Goal: Information Seeking & Learning: Learn about a topic

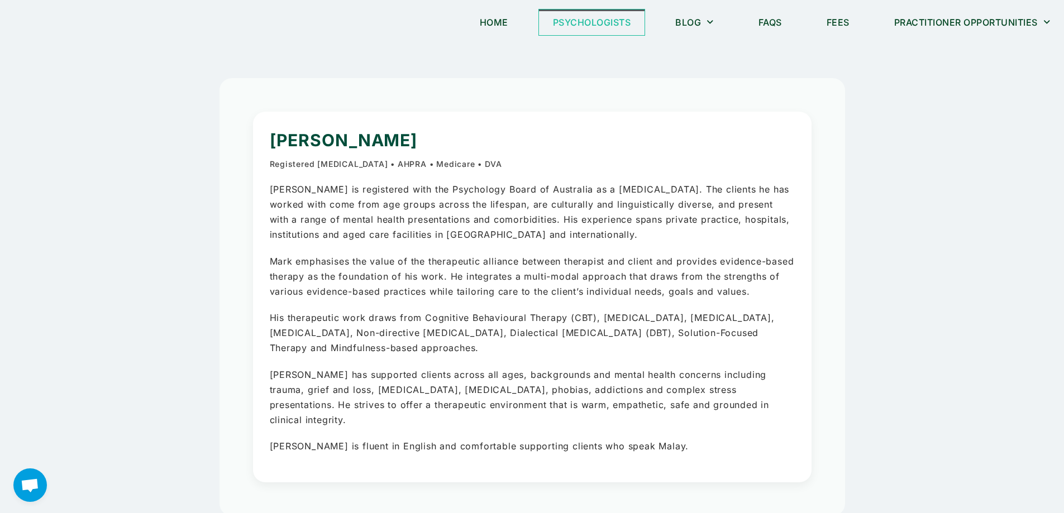
click at [589, 23] on link "Psychologists" at bounding box center [592, 22] width 106 height 26
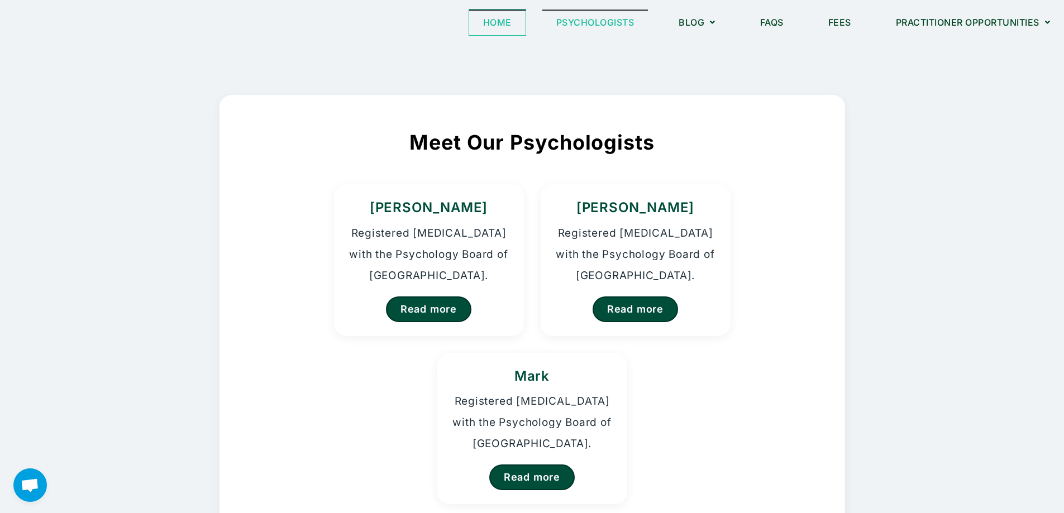
click at [494, 25] on link "Home" at bounding box center [497, 22] width 56 height 26
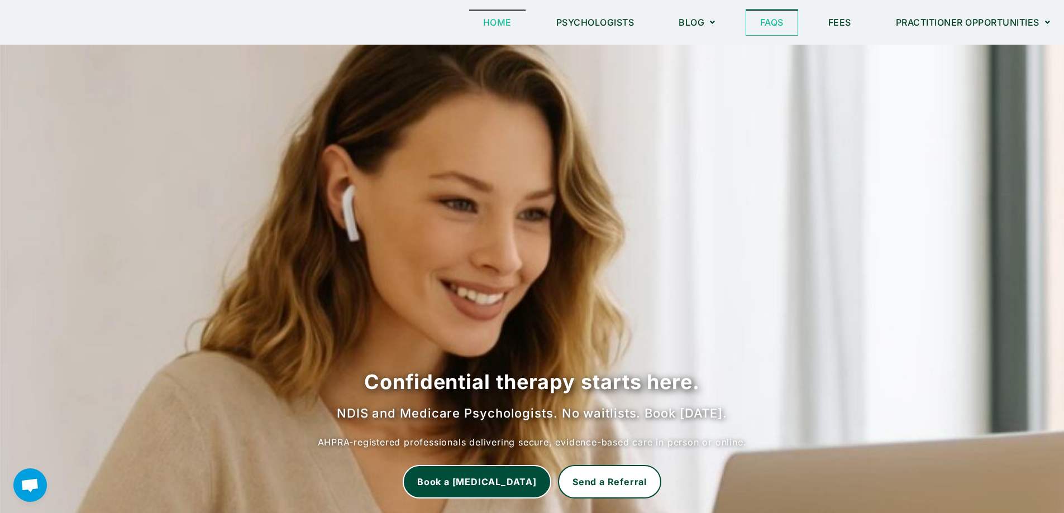
click at [771, 23] on link "FAQs" at bounding box center [771, 22] width 51 height 26
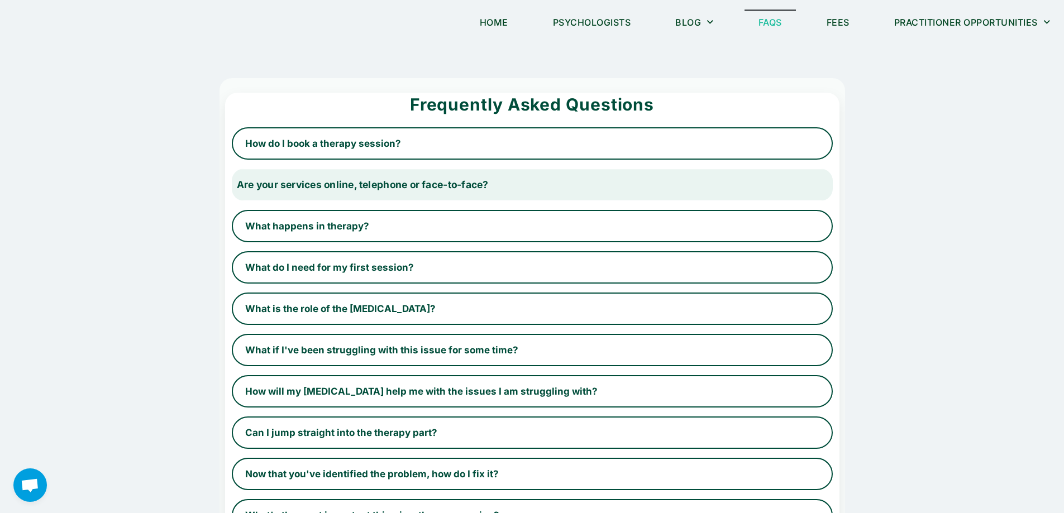
click at [338, 184] on button "Are your services online, telephone or face-to-face?" at bounding box center [531, 185] width 619 height 34
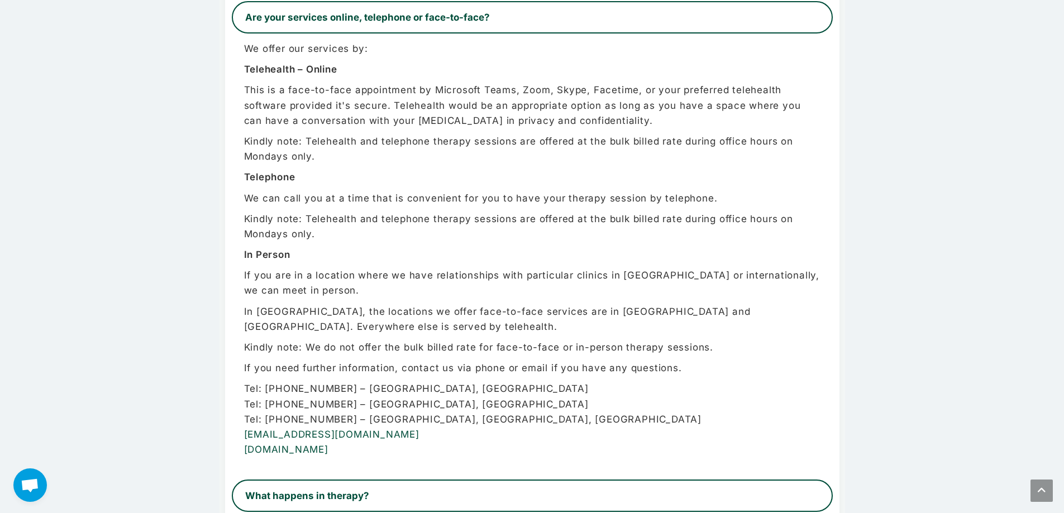
scroll to position [223, 0]
